Goal: Task Accomplishment & Management: Complete application form

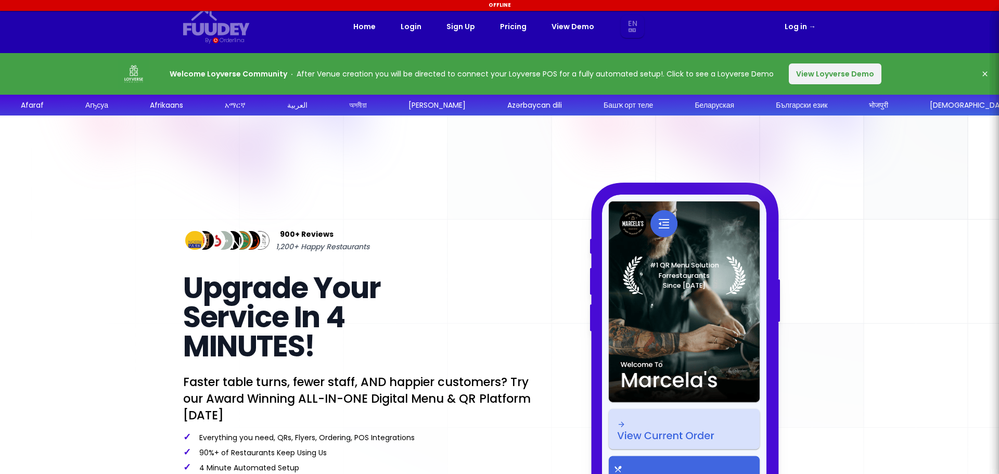
select select "en"
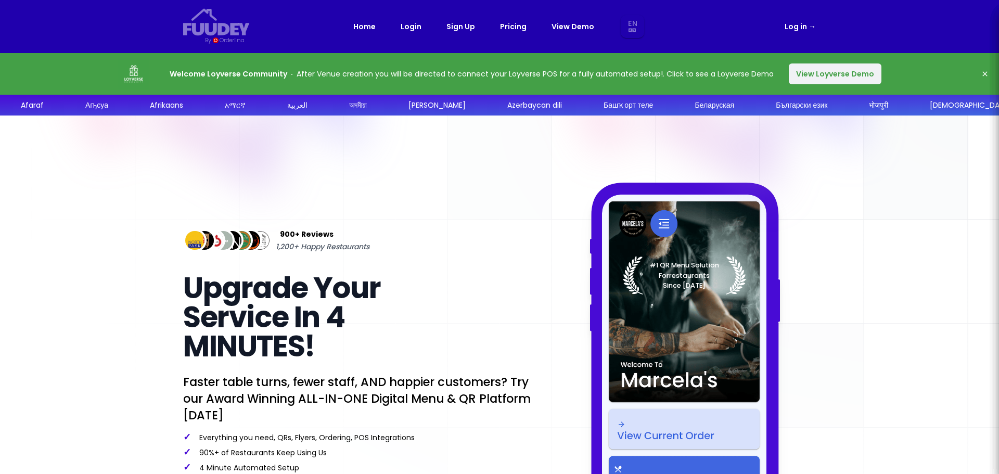
click at [831, 78] on button "View Loyverse Demo" at bounding box center [835, 73] width 93 height 21
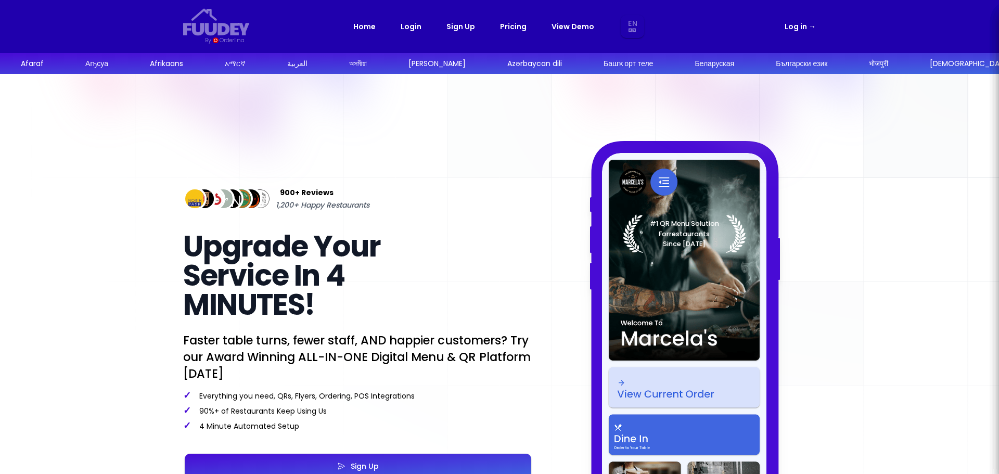
select select "en"
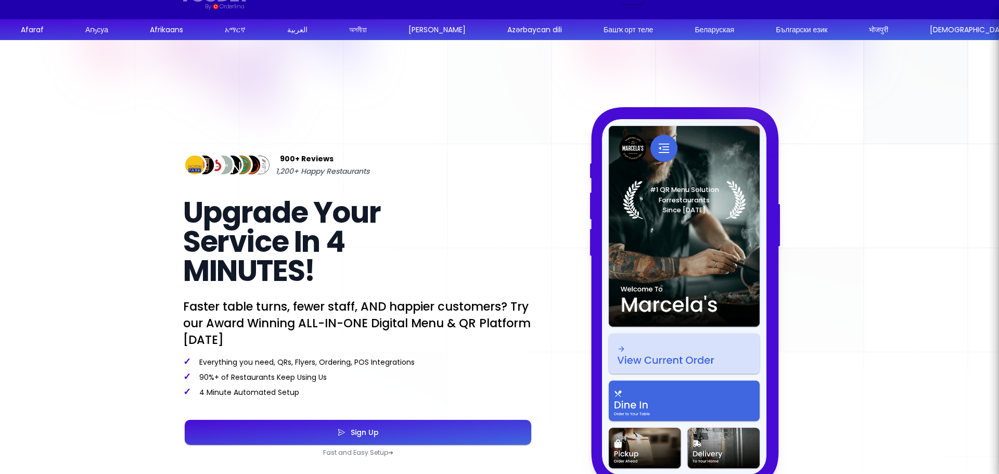
scroll to position [104, 0]
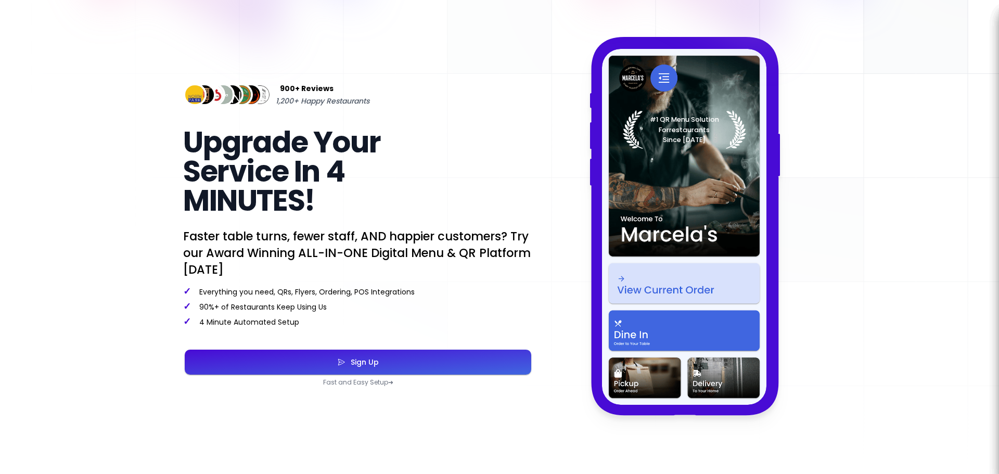
click at [398, 364] on button "Sign Up" at bounding box center [358, 362] width 347 height 25
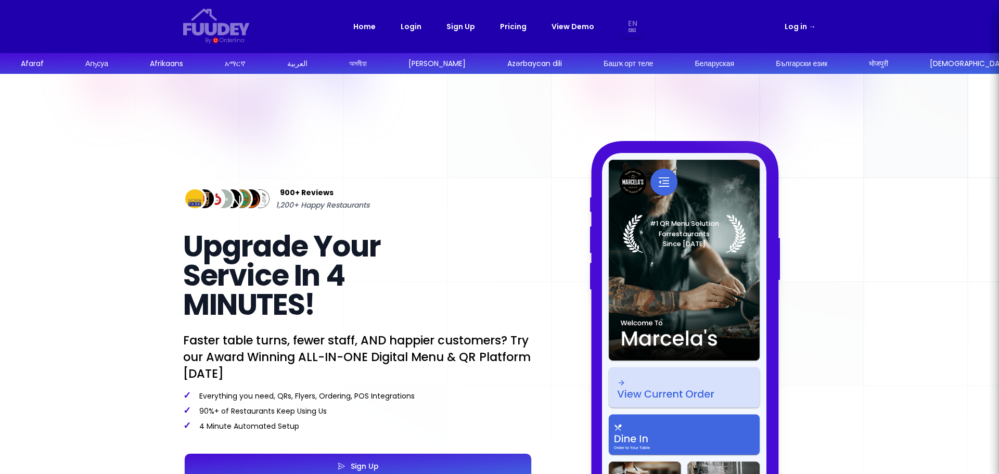
select select "en"
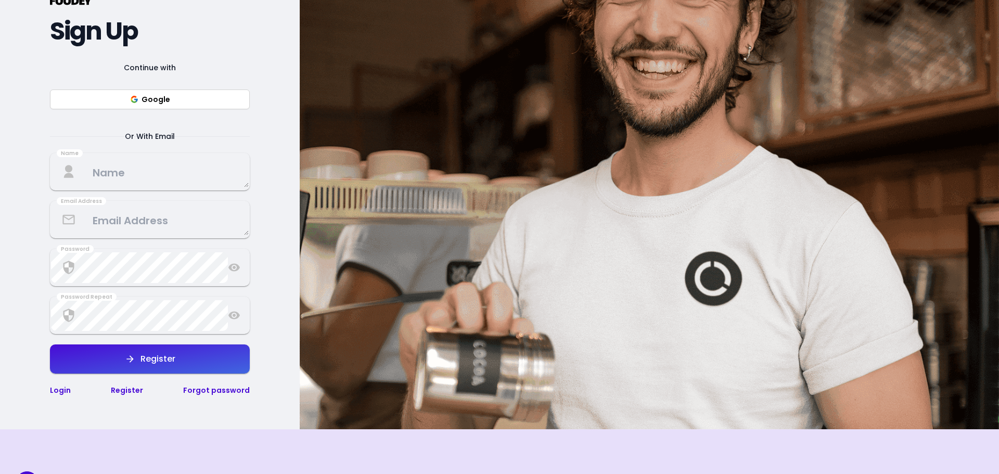
scroll to position [52, 0]
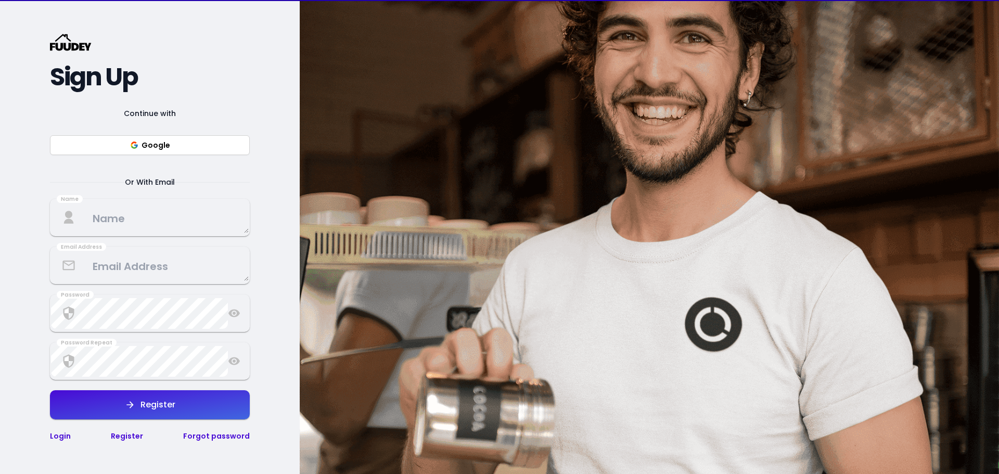
select select "en"
click at [121, 225] on textarea at bounding box center [150, 217] width 198 height 31
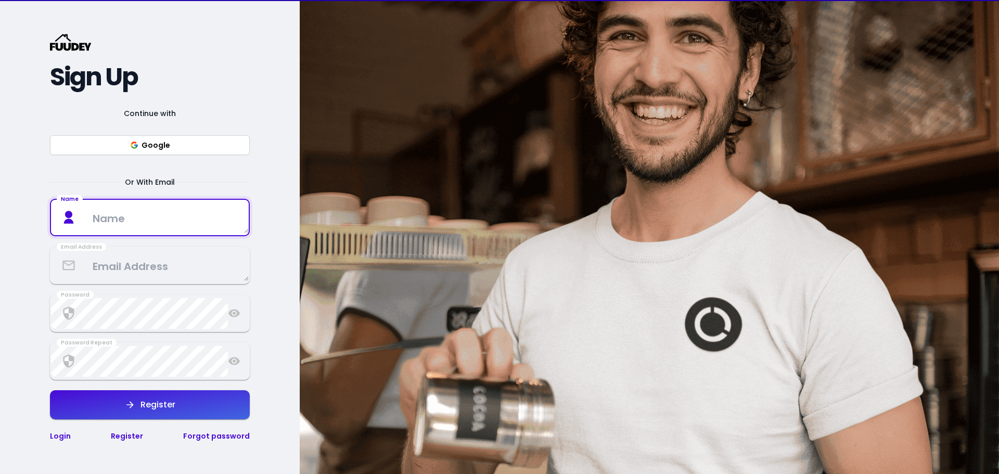
scroll to position [104, 0]
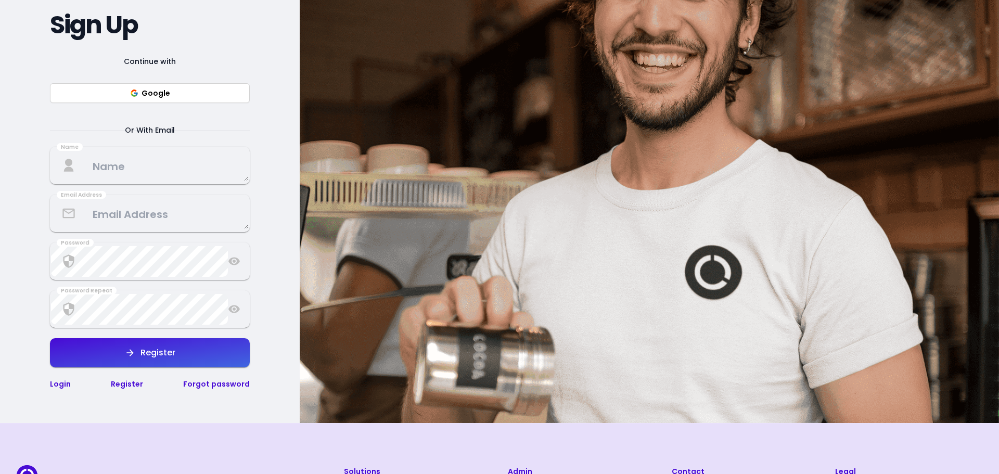
select select "en"
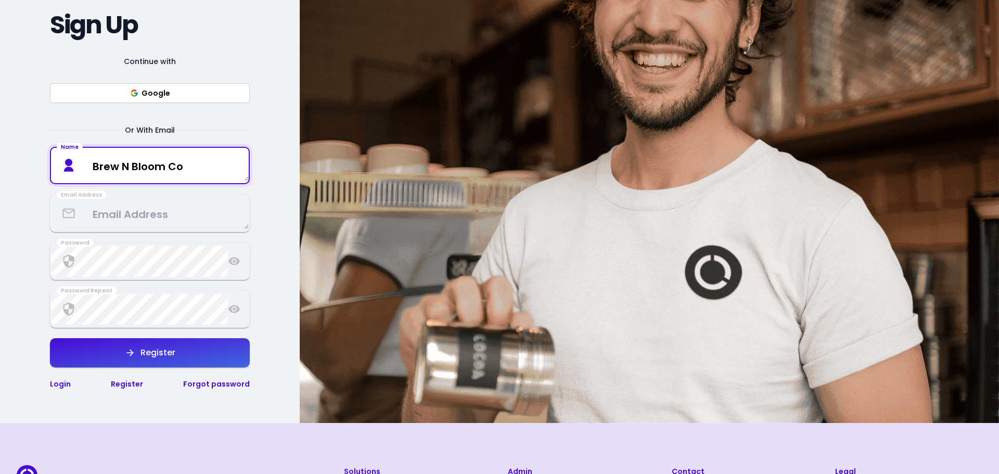
type textarea "Brew N Bloom Co"
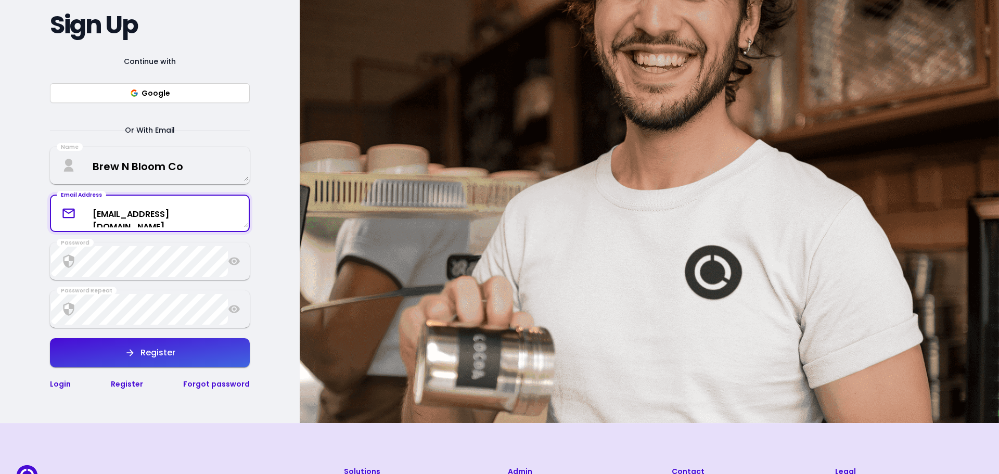
type textarea "[EMAIL_ADDRESS][DOMAIN_NAME]"
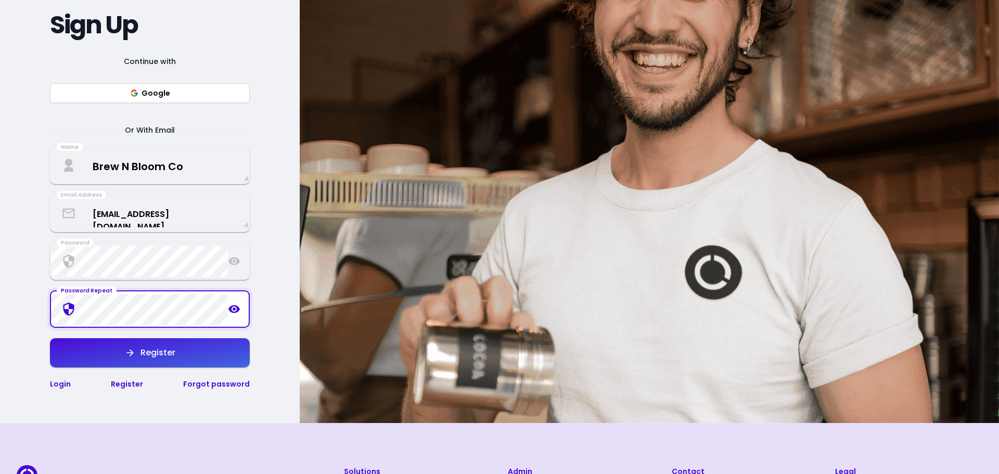
click at [165, 369] on div "Continue with Google Or With Email Name Brew N Bloom Co Email Address [EMAIL_AD…" at bounding box center [150, 222] width 200 height 335
click at [165, 364] on button "Register" at bounding box center [150, 352] width 200 height 29
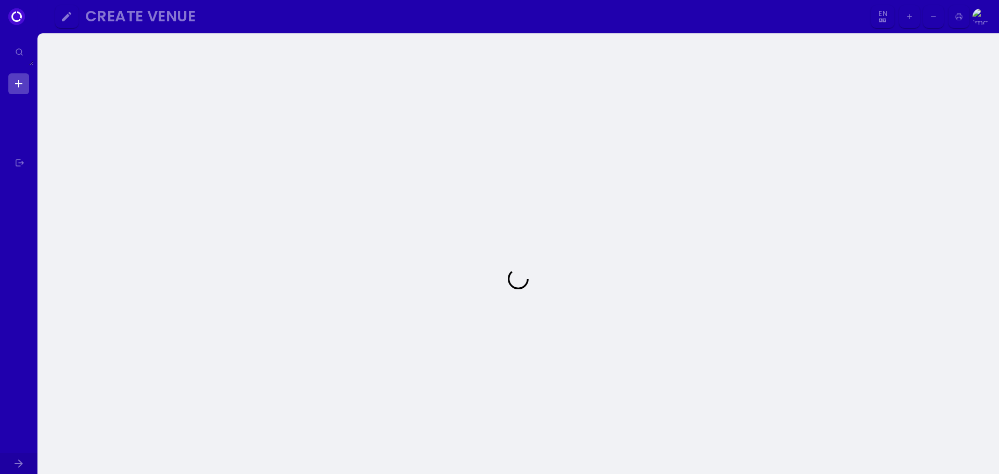
select select "en"
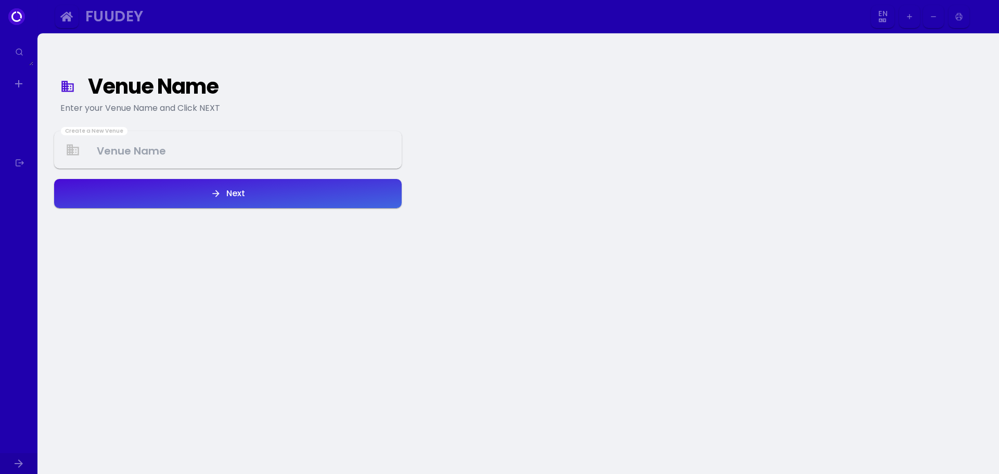
select select "en"
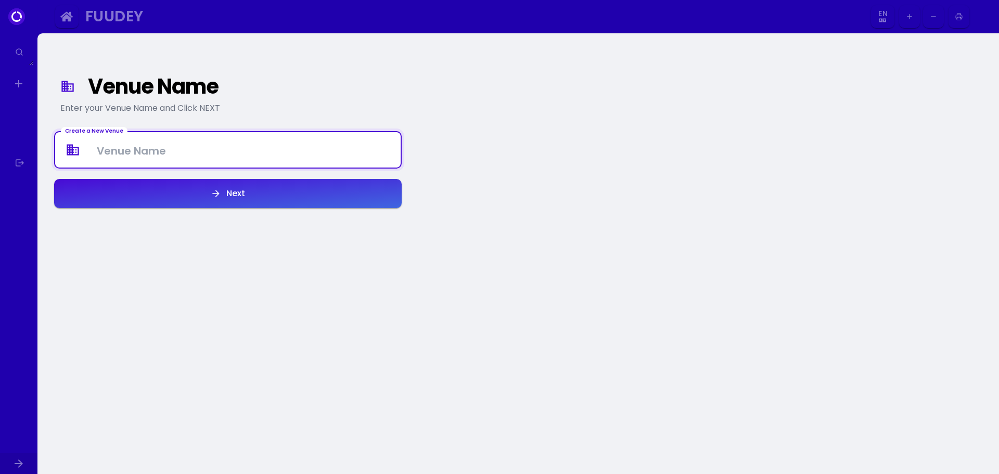
click at [118, 150] on Venue at bounding box center [228, 150] width 346 height 31
type Venue "Rantau Panjang Klang"
click at [152, 194] on button "Next" at bounding box center [228, 193] width 348 height 29
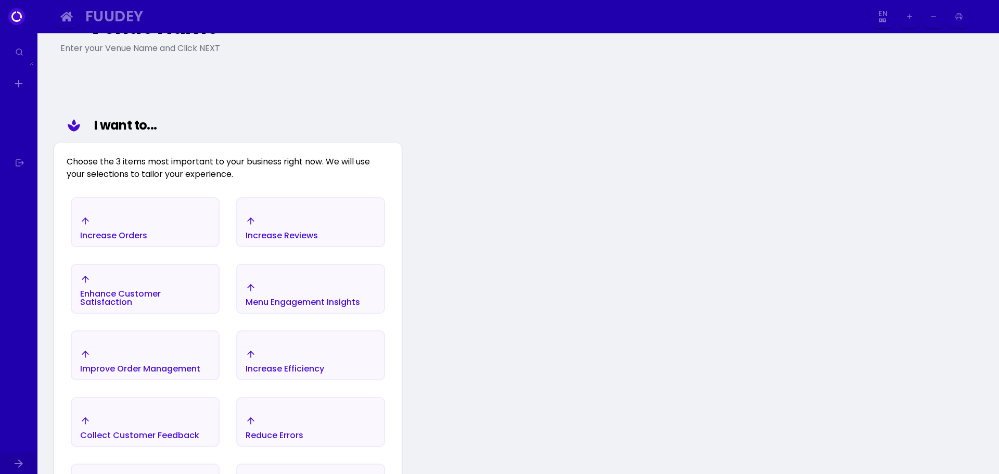
scroll to position [52, 0]
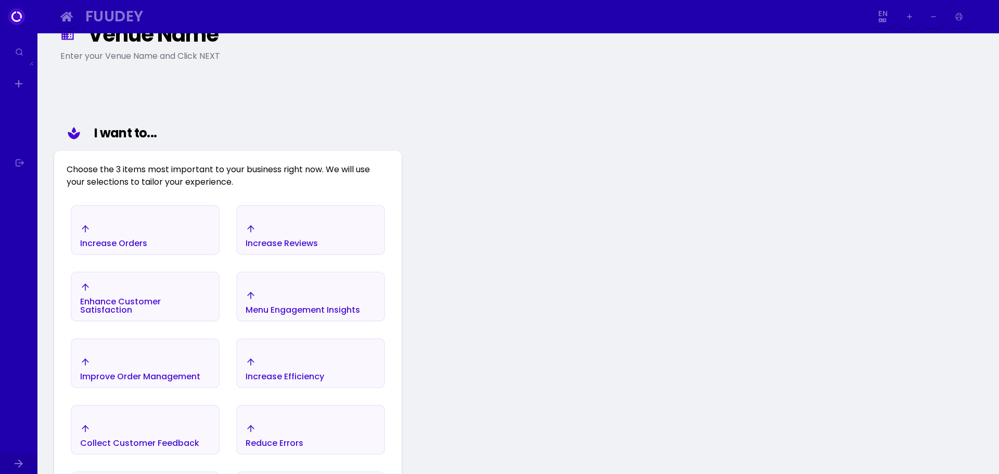
click at [122, 231] on div "Increase Orders" at bounding box center [113, 236] width 67 height 24
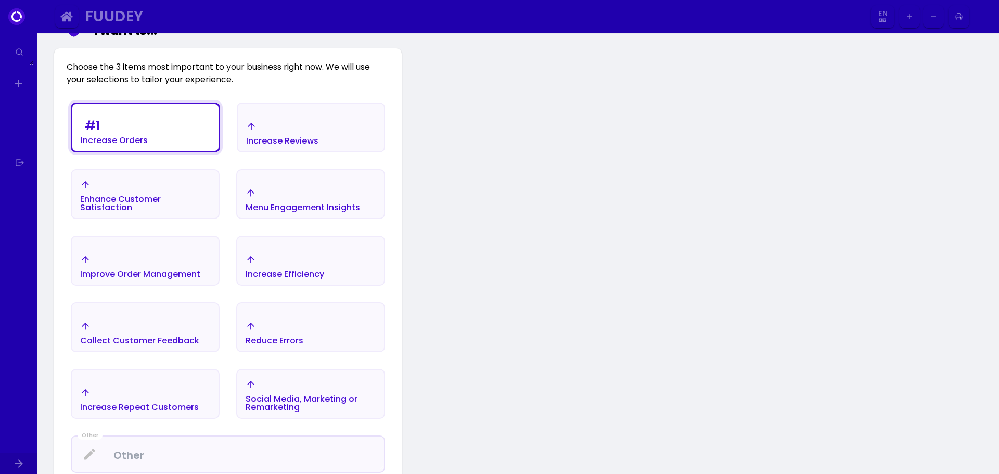
scroll to position [156, 0]
click at [126, 143] on div "Improve Order Management" at bounding box center [114, 128] width 67 height 29
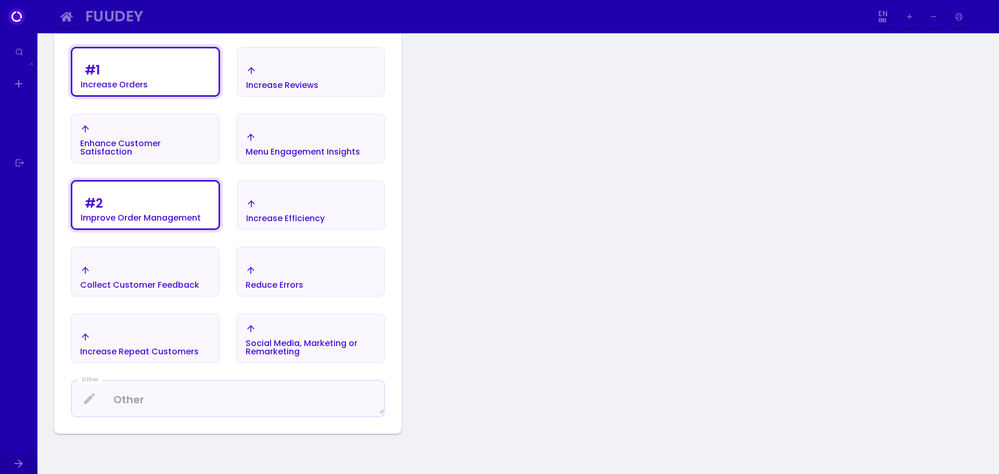
scroll to position [260, 0]
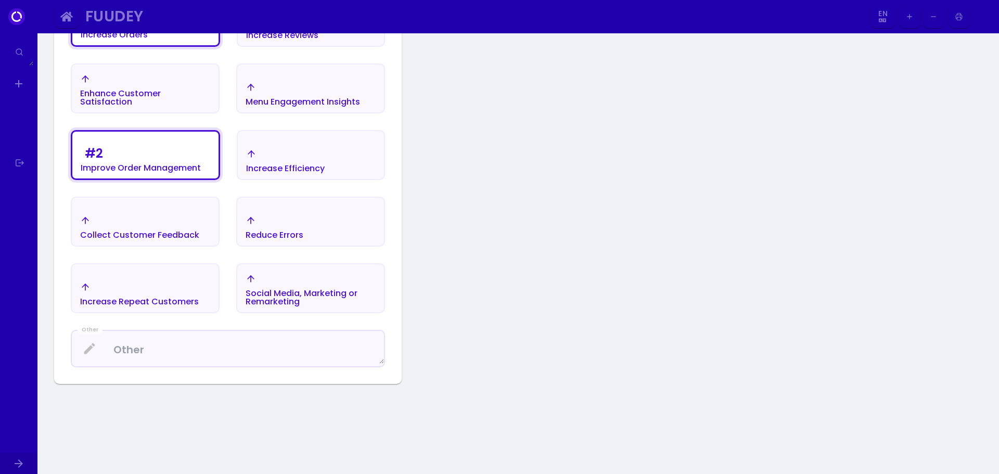
click at [219, 45] on div "Reduce Errors" at bounding box center [145, 25] width 146 height 42
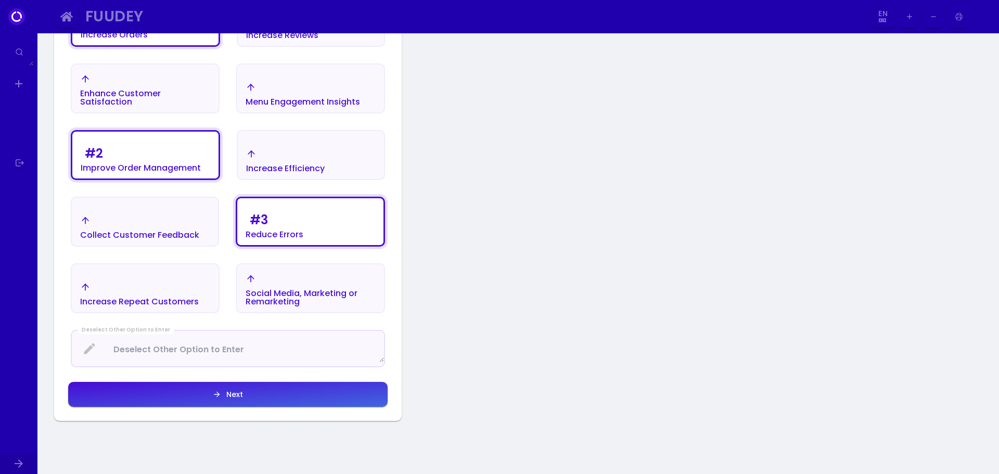
click at [237, 47] on button "Next" at bounding box center [311, 22] width 148 height 50
select select "en"
